Goal: Information Seeking & Learning: Learn about a topic

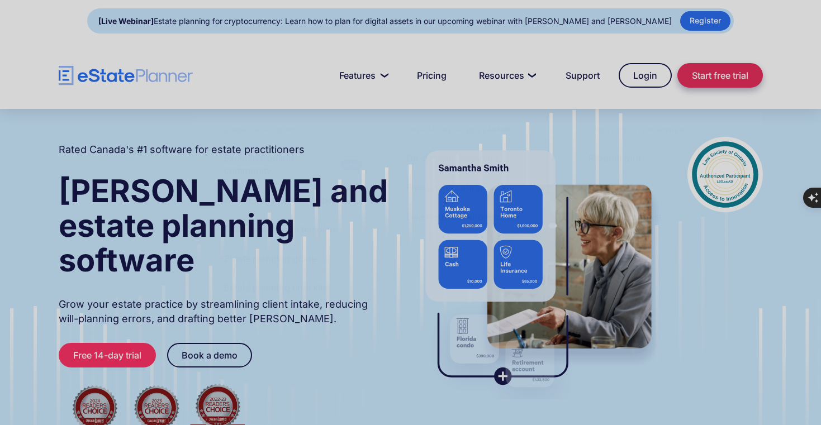
click at [698, 74] on link "Start free trial" at bounding box center [721, 75] width 86 height 25
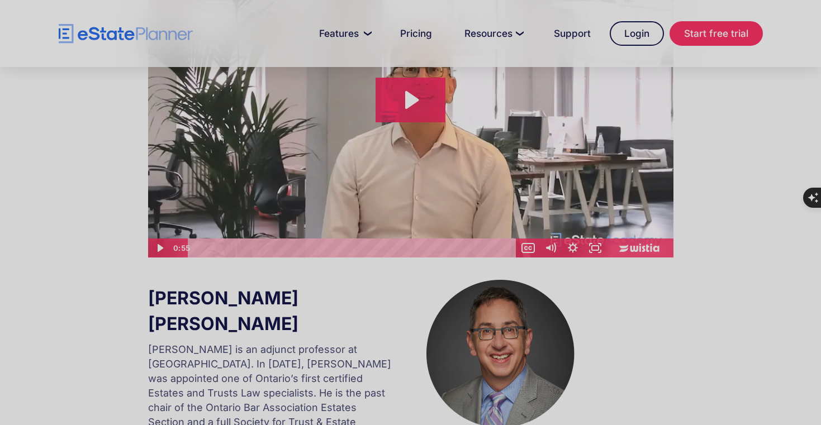
scroll to position [705, 0]
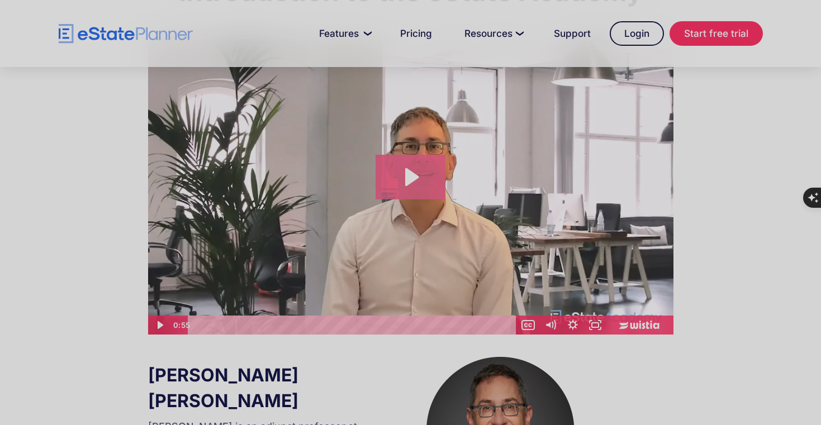
click at [396, 175] on icon "Play Video: Introduction to eState Academy" at bounding box center [411, 177] width 70 height 45
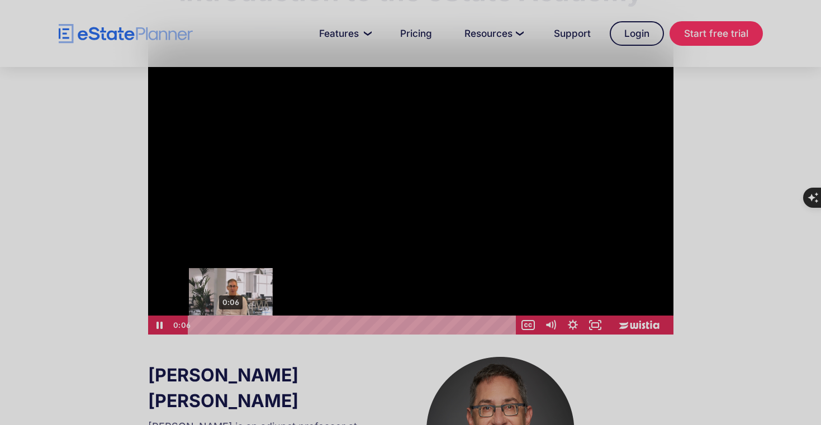
drag, startPoint x: 206, startPoint y: 326, endPoint x: 255, endPoint y: 326, distance: 49.8
click at [234, 326] on div "Playbar" at bounding box center [231, 325] width 6 height 6
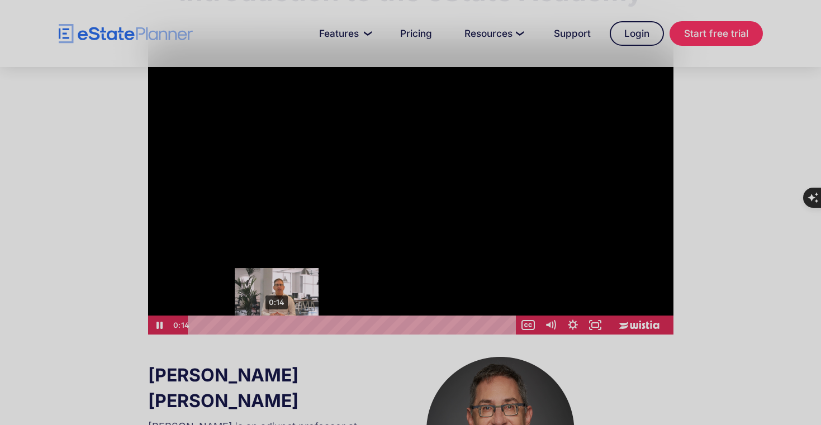
drag, startPoint x: 255, startPoint y: 326, endPoint x: 318, endPoint y: 326, distance: 62.1
click at [280, 326] on div "Playbar" at bounding box center [276, 325] width 6 height 6
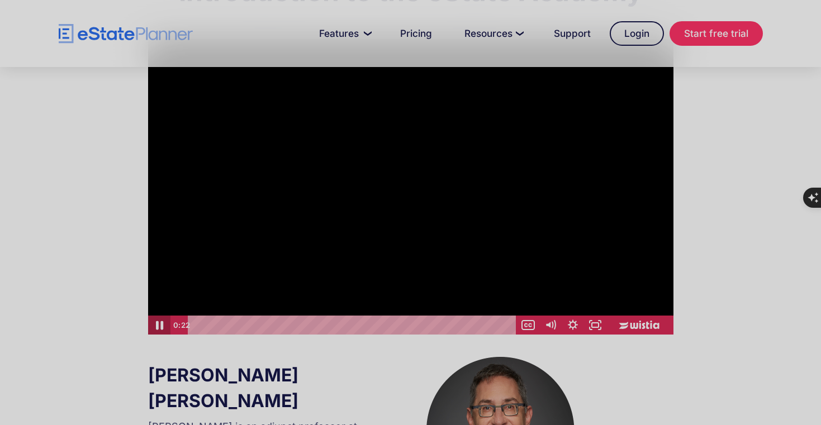
click at [160, 323] on icon "Pause" at bounding box center [159, 325] width 27 height 23
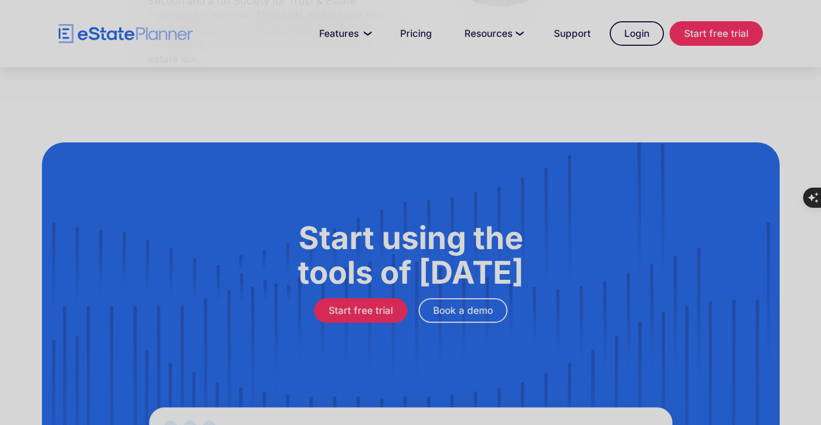
scroll to position [1125, 0]
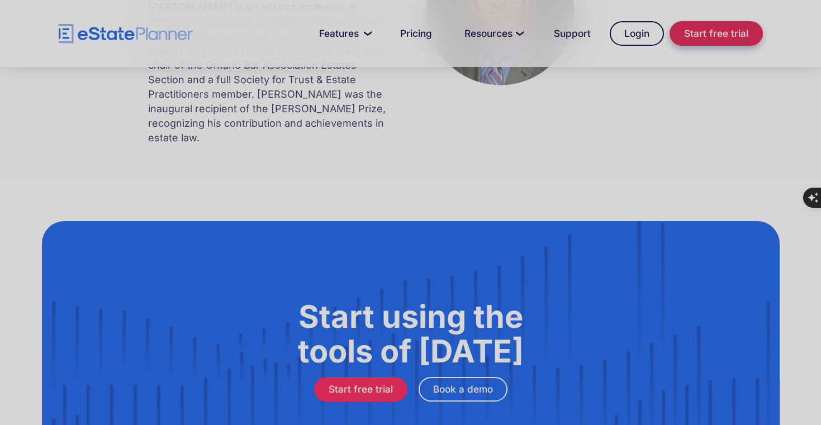
click at [711, 45] on link "Start free trial" at bounding box center [716, 33] width 93 height 25
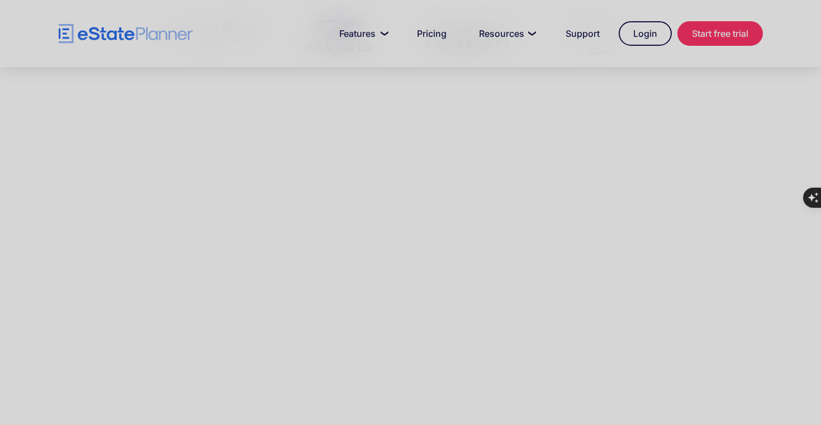
scroll to position [539, 0]
click at [476, 389] on div at bounding box center [410, 241] width 821 height 373
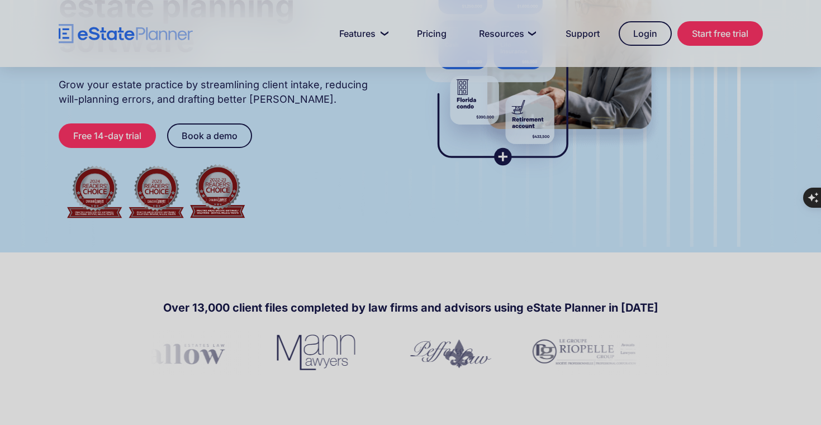
scroll to position [0, 0]
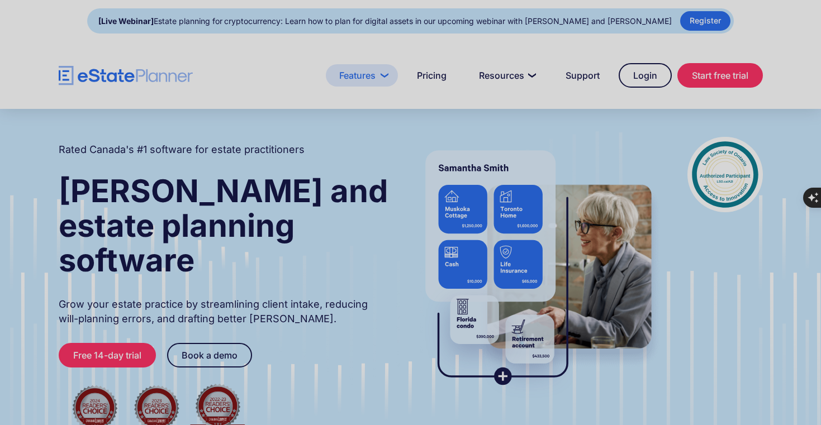
click at [368, 68] on link "Features" at bounding box center [362, 75] width 72 height 22
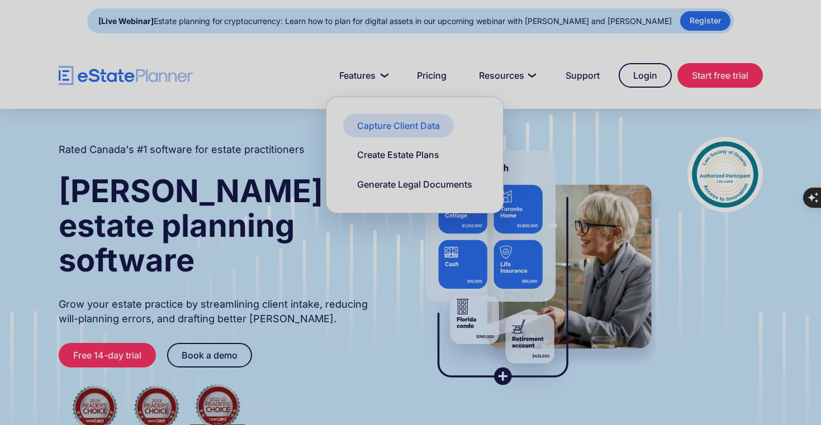
click at [398, 128] on div "Capture Client Data" at bounding box center [398, 126] width 83 height 12
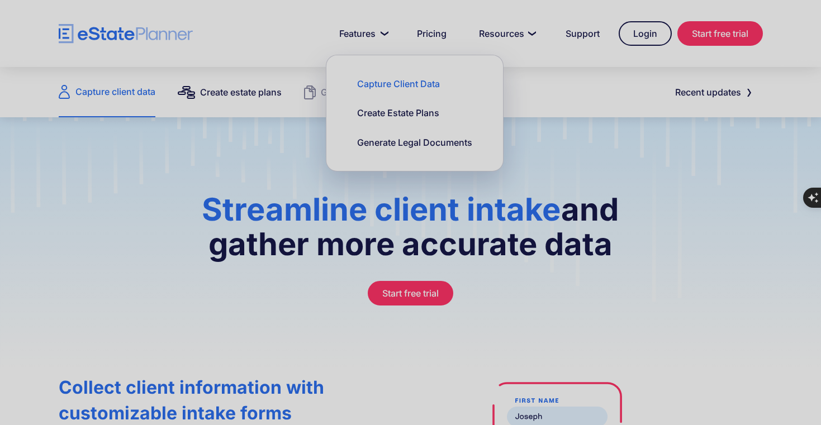
click at [271, 96] on div "Create estate plans" at bounding box center [241, 92] width 82 height 16
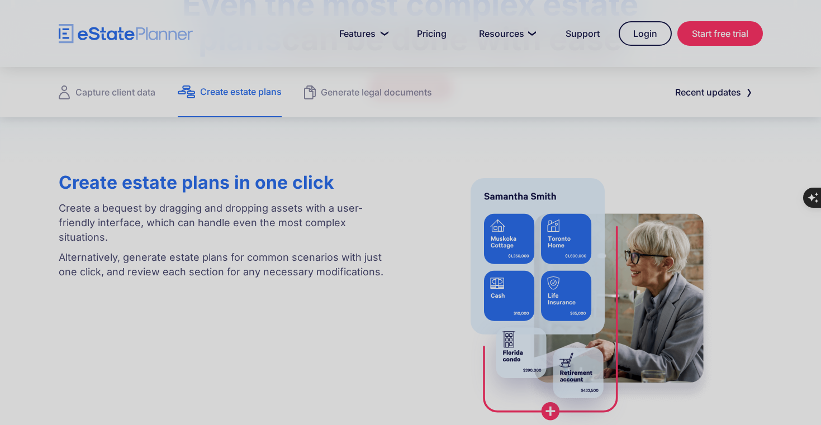
scroll to position [89, 0]
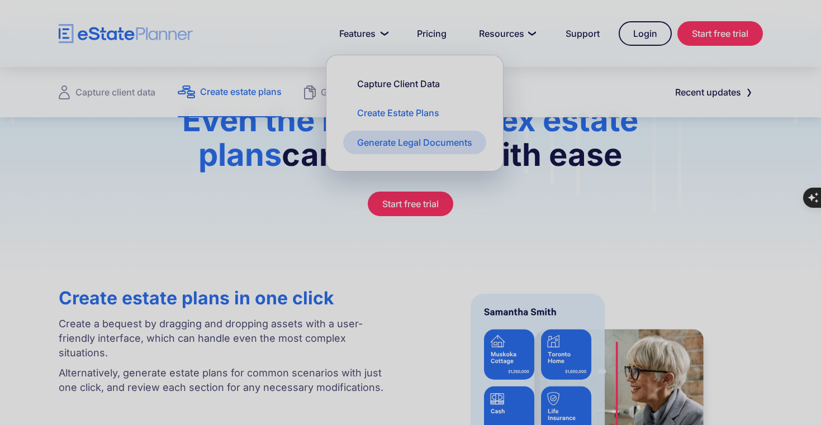
click at [396, 151] on link "Generate Legal Documents" at bounding box center [414, 142] width 143 height 23
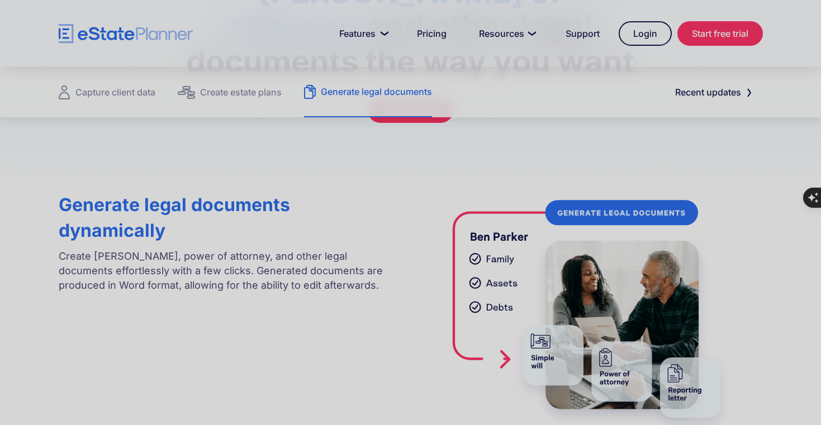
scroll to position [253, 0]
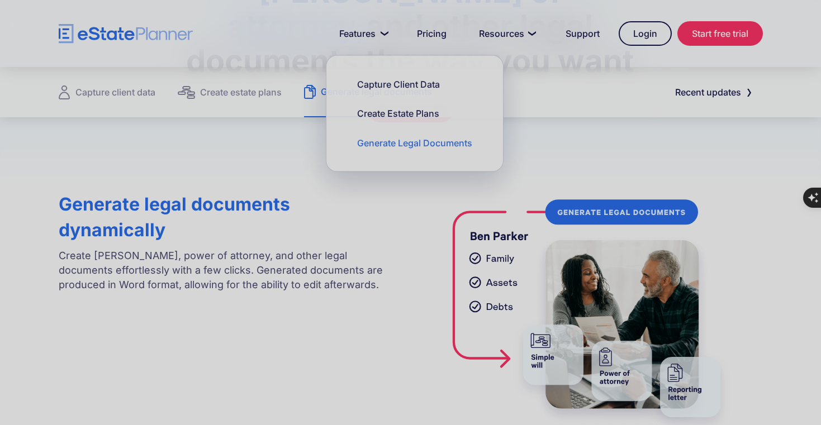
click at [319, 192] on h3 "Generate legal documents dynamically" at bounding box center [224, 217] width 331 height 51
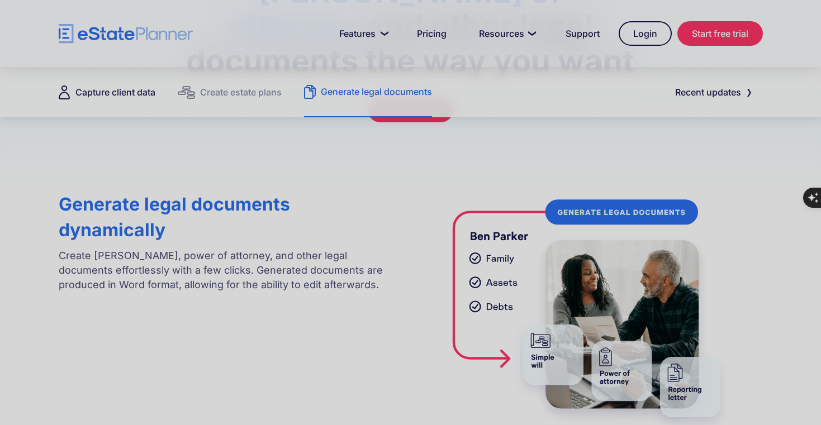
click at [144, 86] on div "Capture client data" at bounding box center [115, 92] width 80 height 16
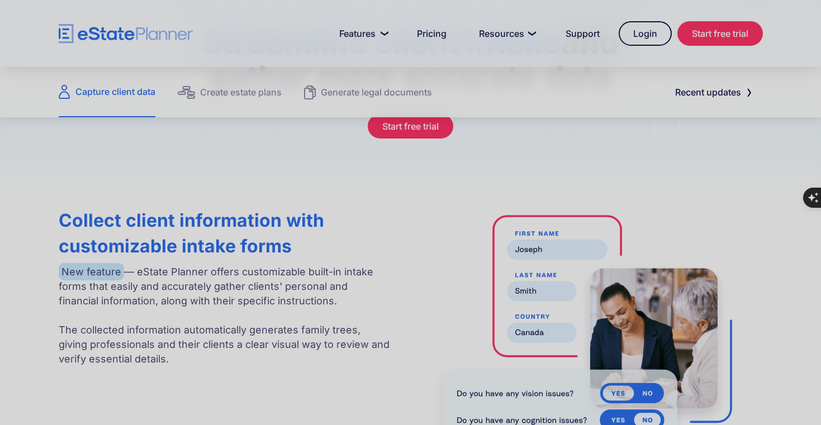
scroll to position [169, 0]
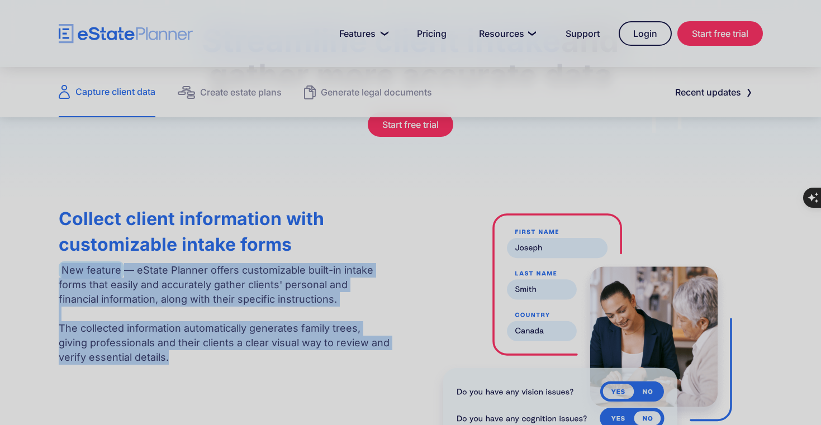
drag, startPoint x: 44, startPoint y: 267, endPoint x: 201, endPoint y: 355, distance: 179.5
click at [201, 355] on div "Collect client information with customizable intake forms New feature — eState …" at bounding box center [411, 328] width 738 height 255
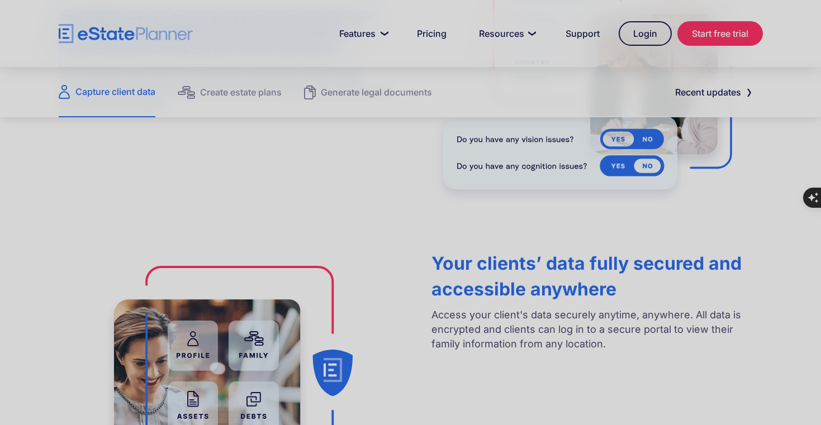
scroll to position [436, 0]
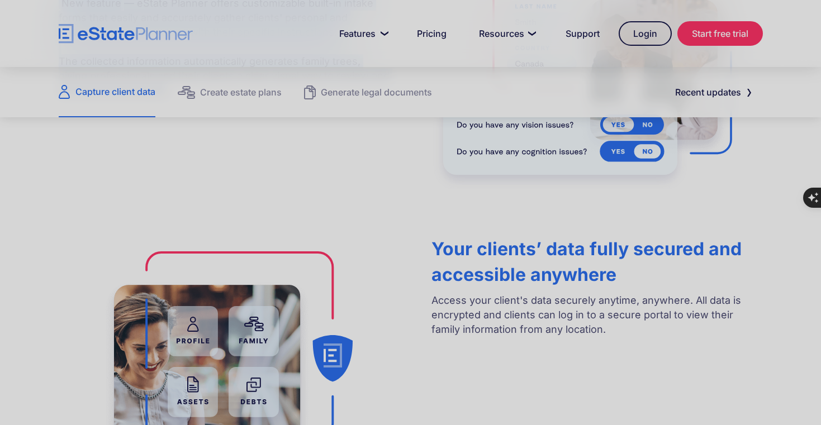
copy p "New feature — eState Planner offers customizable built-in intake forms that eas…"
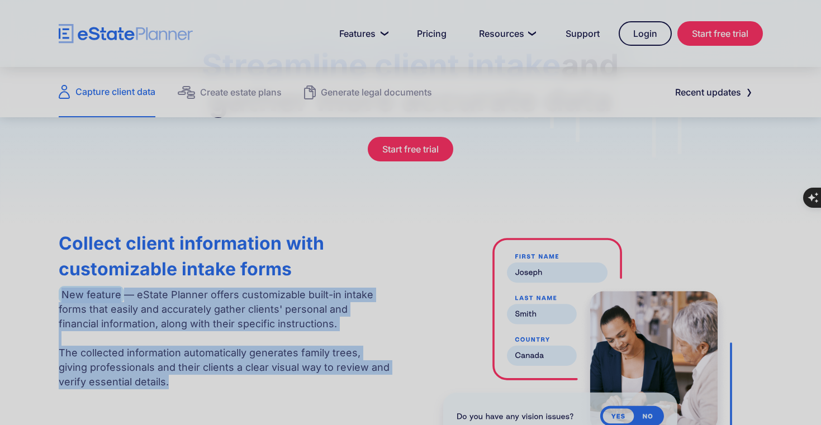
scroll to position [77, 0]
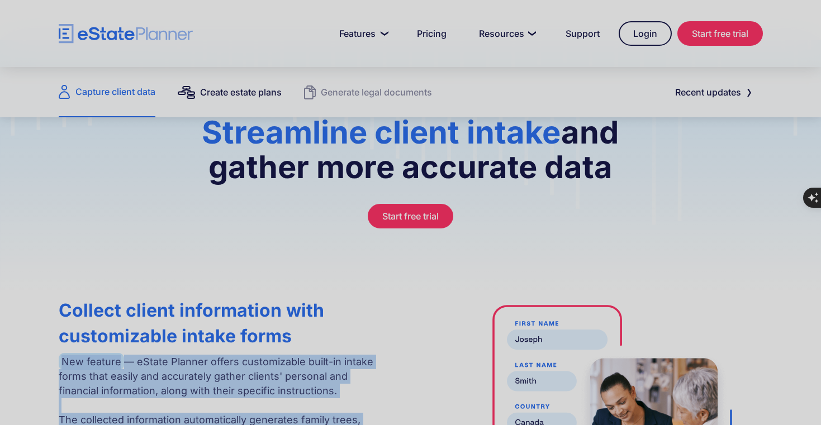
click at [207, 93] on div "Create estate plans" at bounding box center [241, 92] width 82 height 16
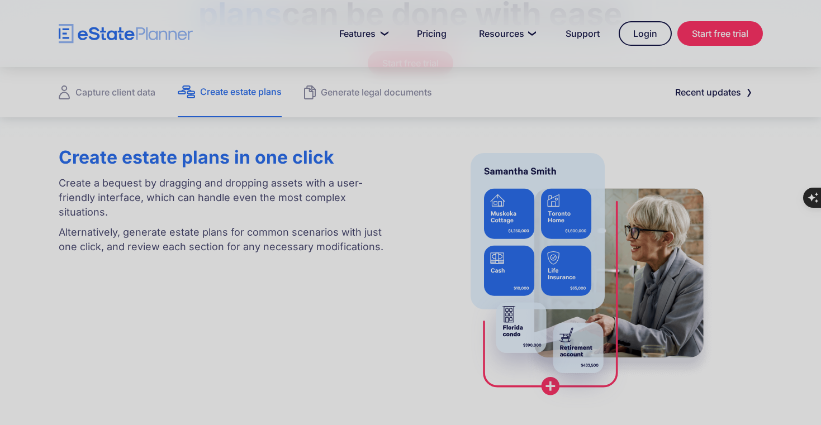
scroll to position [228, 0]
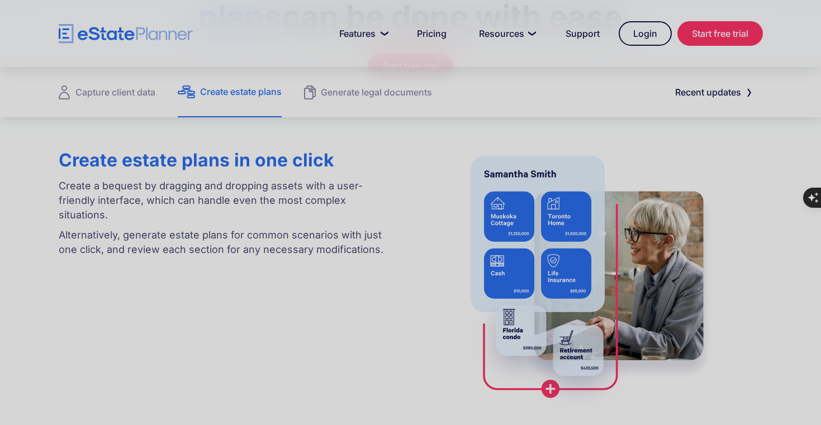
click at [615, 77] on div "Capture client data Create estate plans Generate legal documents Recent updates" at bounding box center [411, 92] width 704 height 50
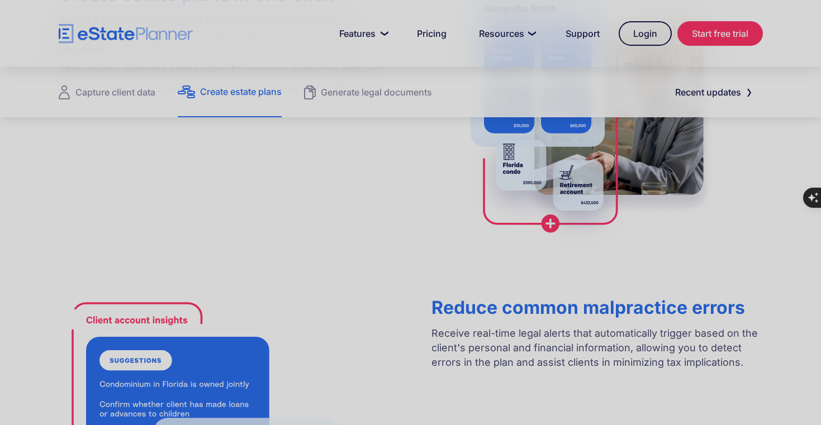
scroll to position [0, 0]
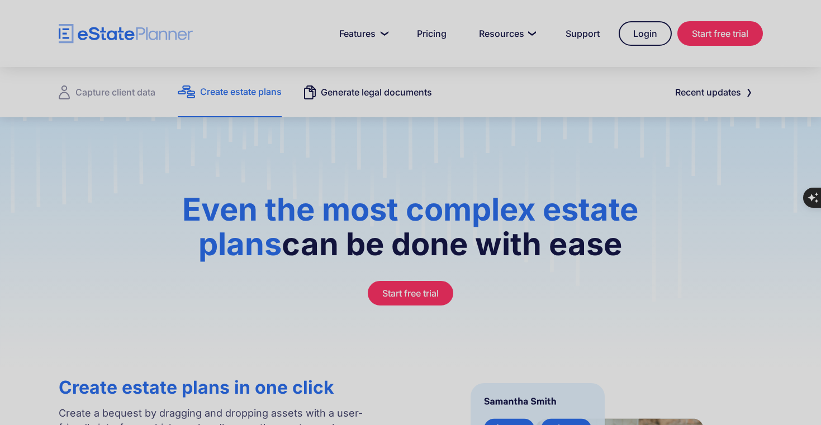
click at [332, 91] on div "Generate legal documents" at bounding box center [376, 92] width 111 height 16
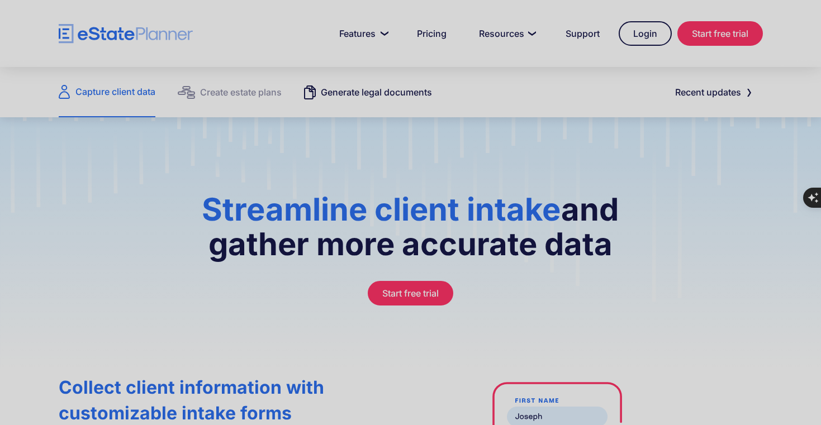
click at [414, 88] on div "Generate legal documents" at bounding box center [376, 92] width 111 height 16
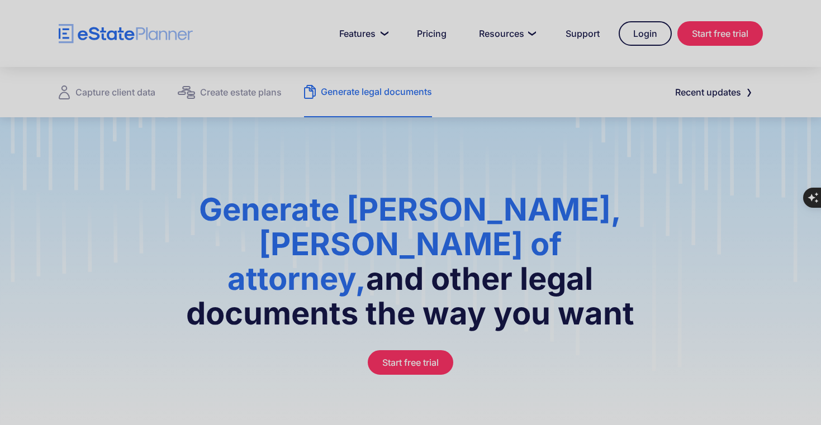
click at [73, 36] on img "home" at bounding box center [126, 34] width 134 height 20
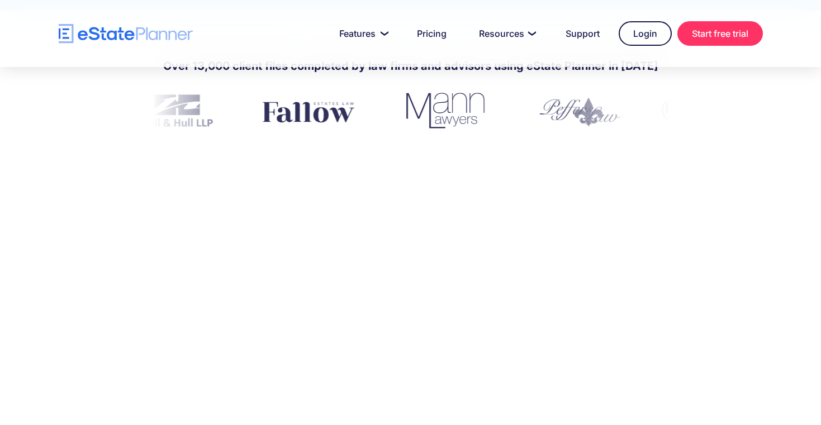
scroll to position [448, 0]
